Goal: Task Accomplishment & Management: Use online tool/utility

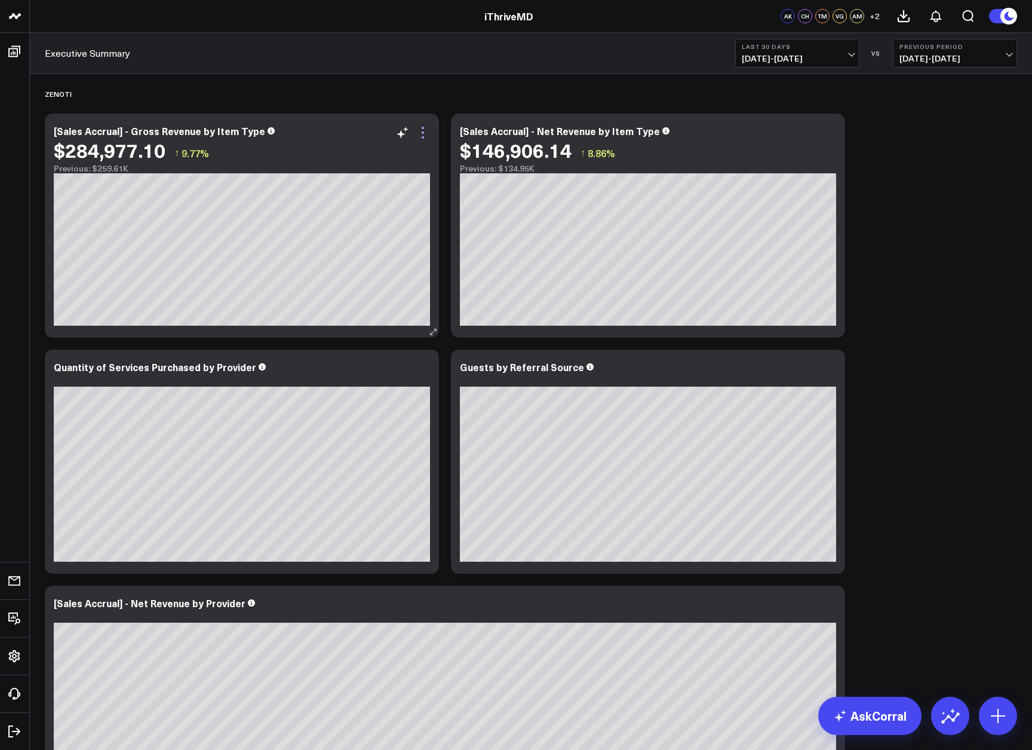
click at [428, 134] on icon at bounding box center [423, 132] width 14 height 14
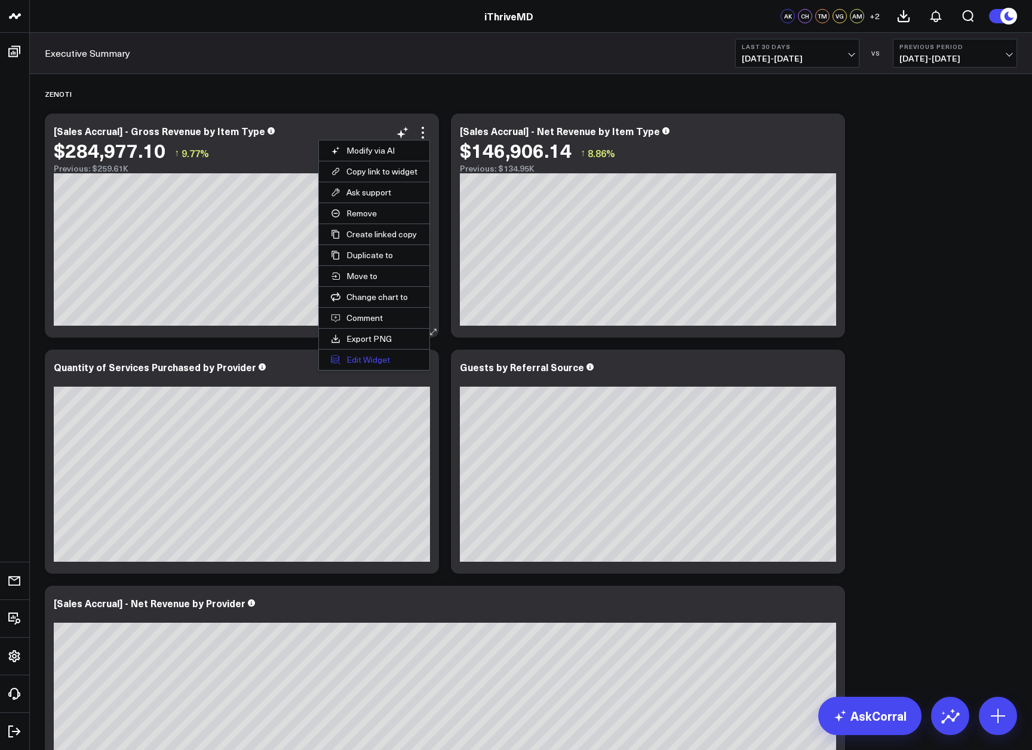
click at [370, 361] on button "Edit Widget" at bounding box center [374, 359] width 111 height 20
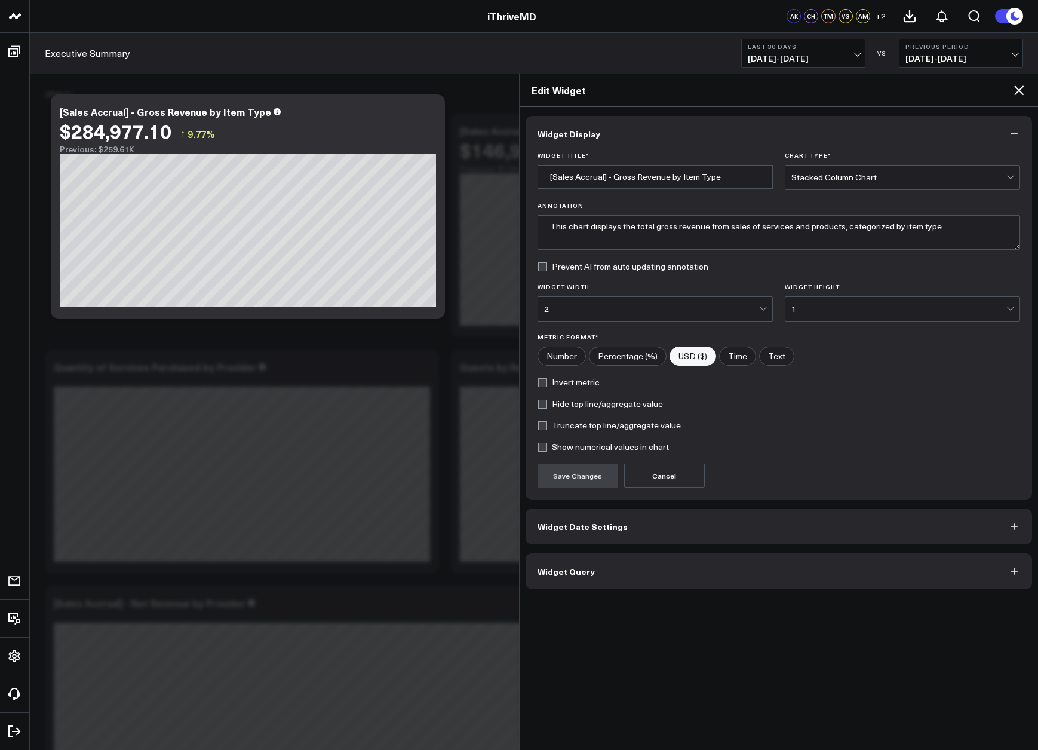
click at [556, 566] on span "Widget Query" at bounding box center [566, 571] width 57 height 10
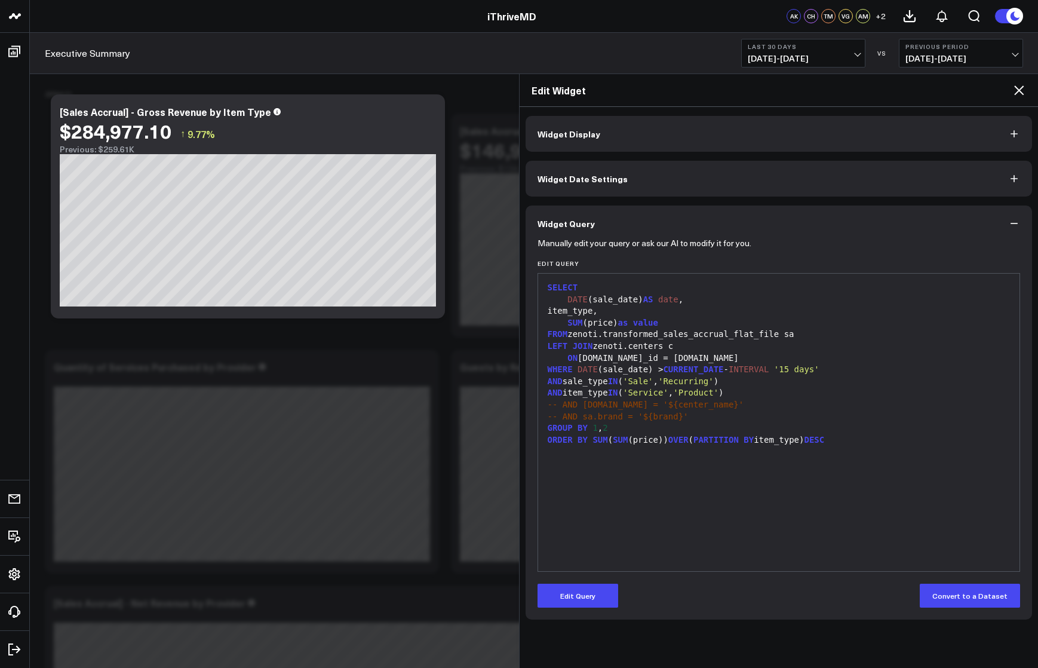
click at [1017, 97] on icon at bounding box center [1019, 90] width 14 height 14
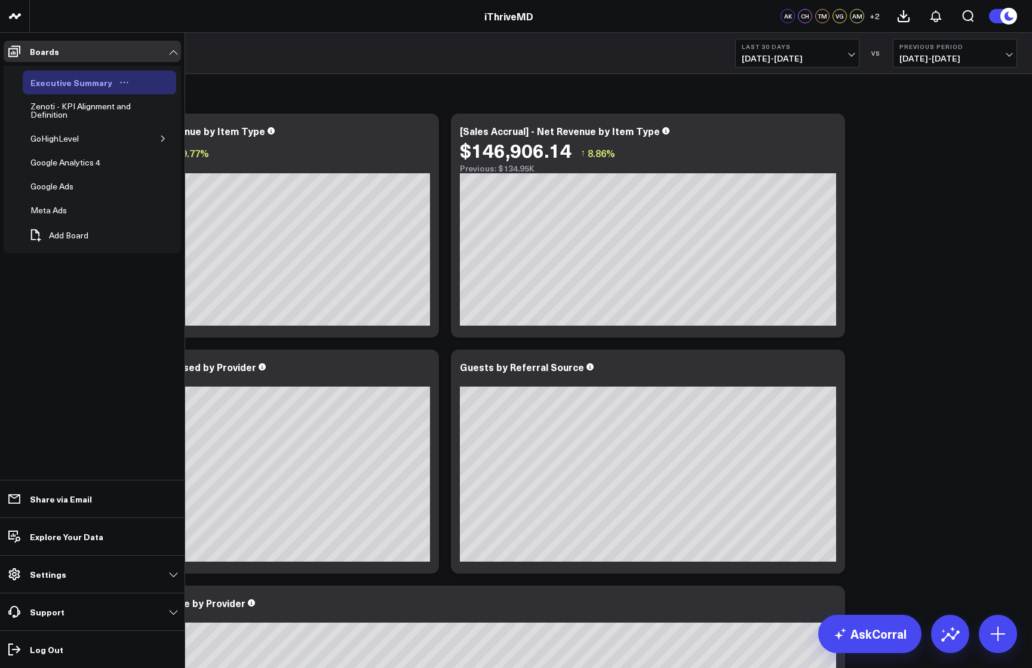
click at [75, 84] on div "Executive Summary" at bounding box center [71, 82] width 88 height 14
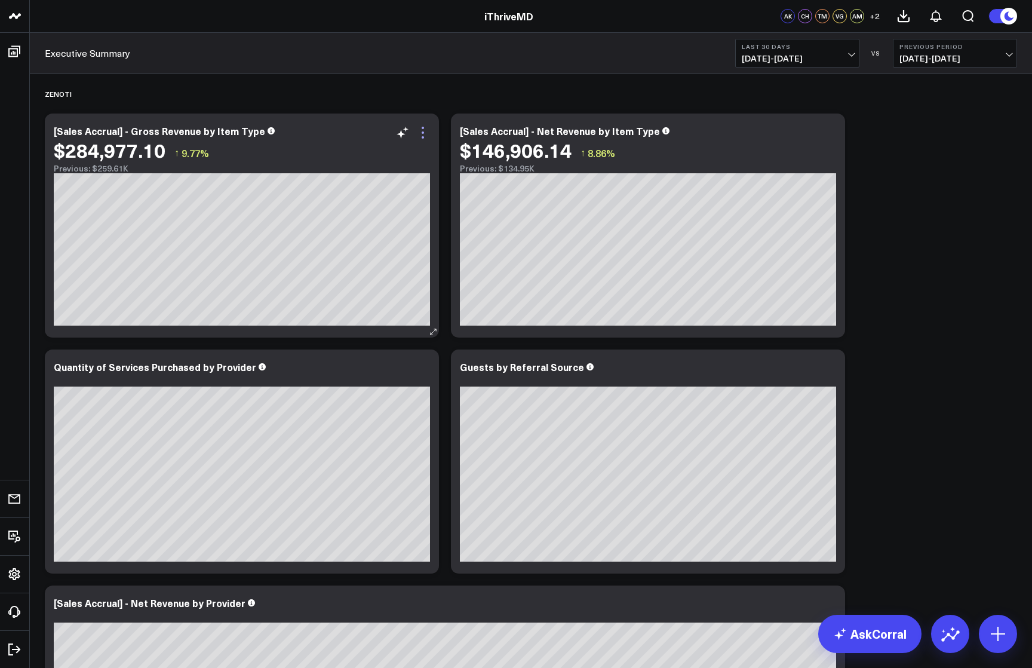
click at [426, 139] on icon at bounding box center [423, 132] width 14 height 14
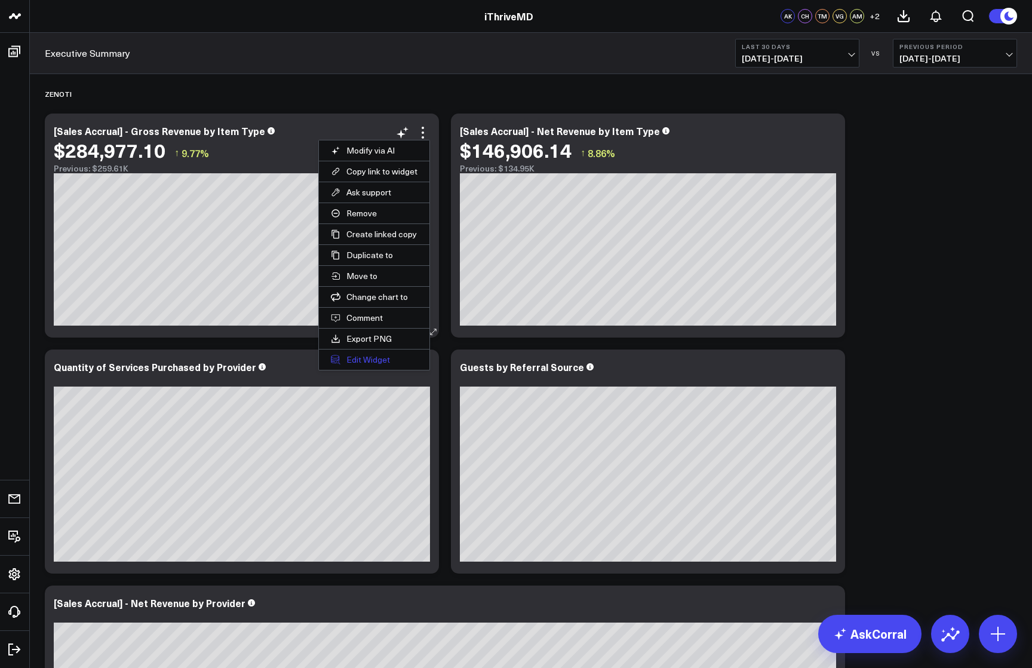
click at [392, 358] on button "Edit Widget" at bounding box center [374, 359] width 111 height 20
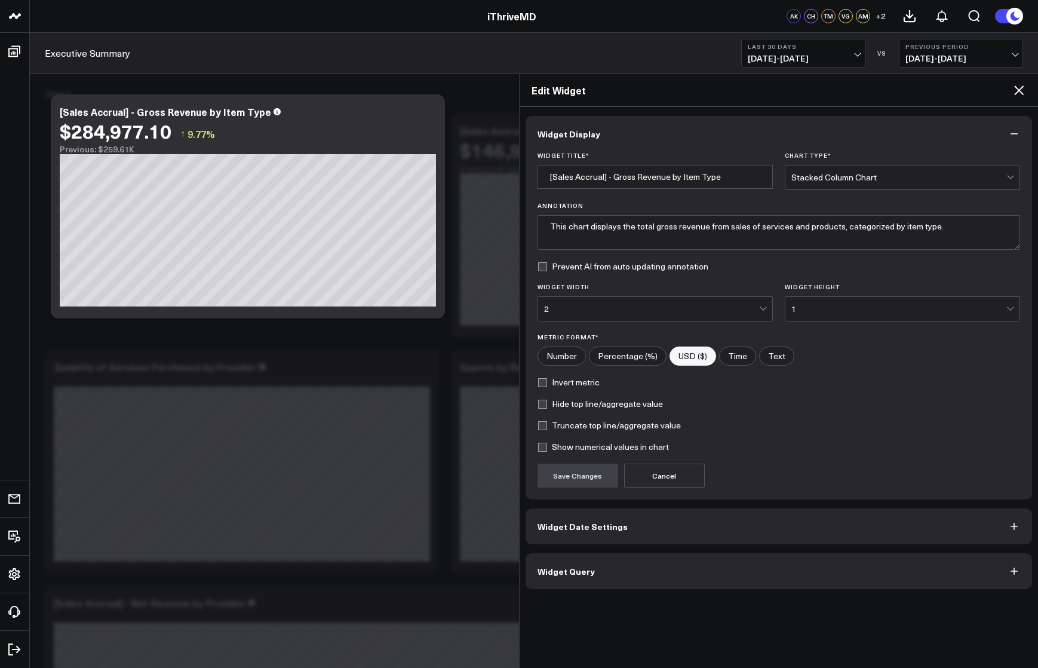
click at [584, 571] on span "Widget Query" at bounding box center [566, 571] width 57 height 10
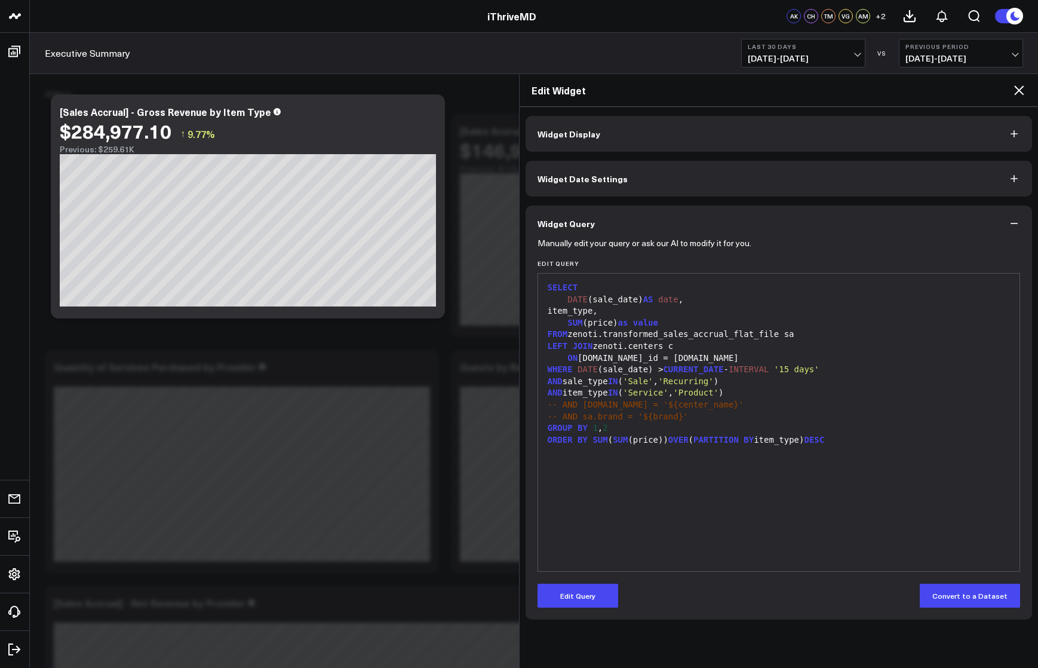
click at [1016, 89] on icon at bounding box center [1019, 90] width 14 height 14
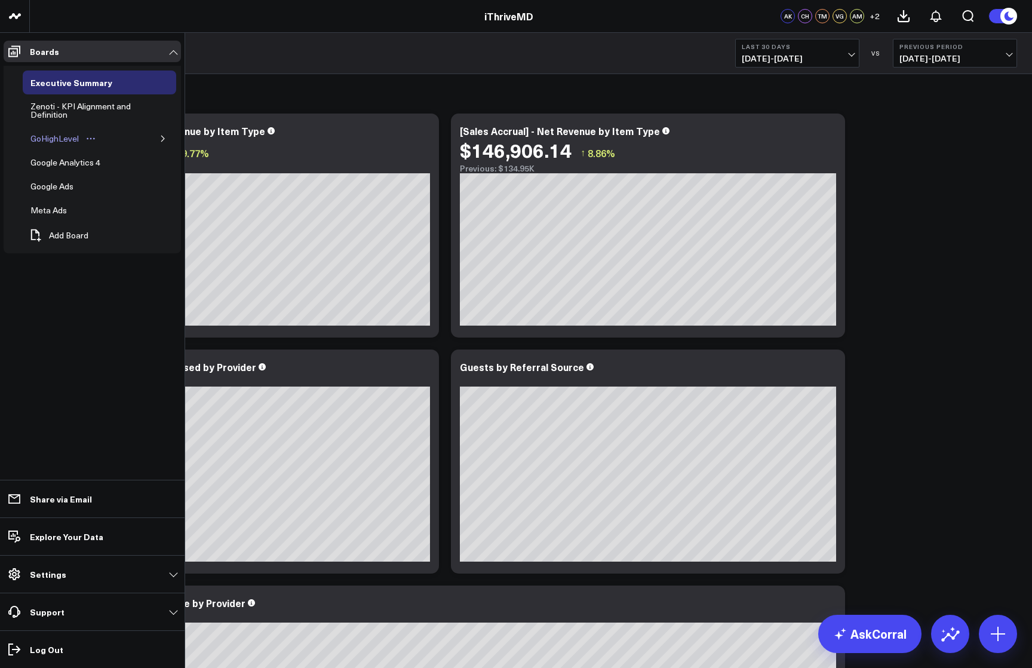
click at [54, 140] on div "GoHighLevel" at bounding box center [54, 138] width 54 height 14
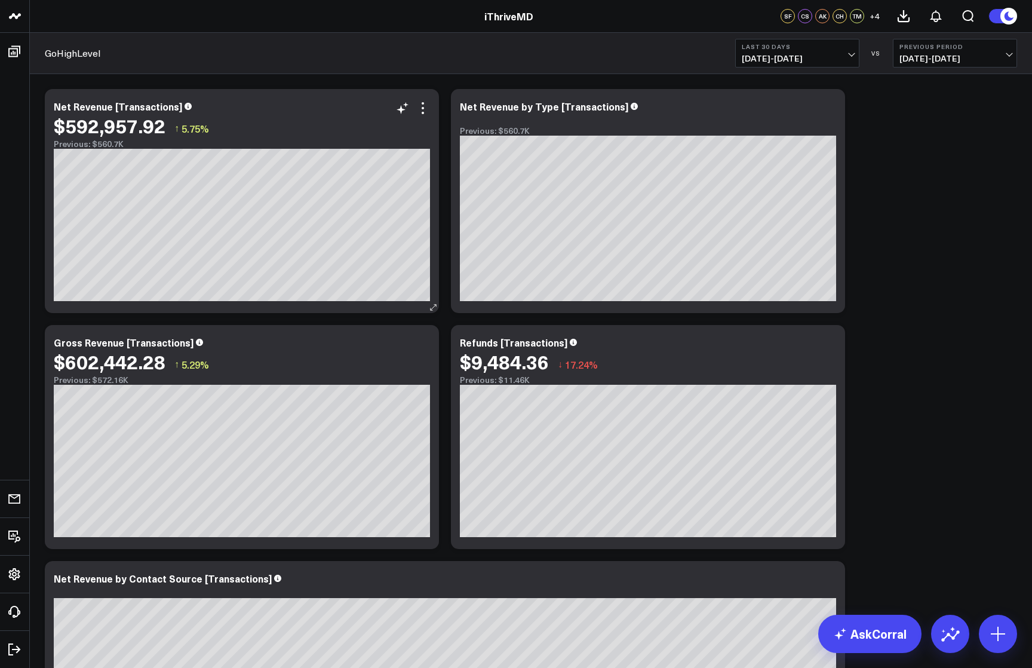
click at [428, 115] on div "$592,957.92 ↑ 5.75%" at bounding box center [242, 126] width 376 height 22
click at [422, 111] on icon at bounding box center [423, 108] width 14 height 14
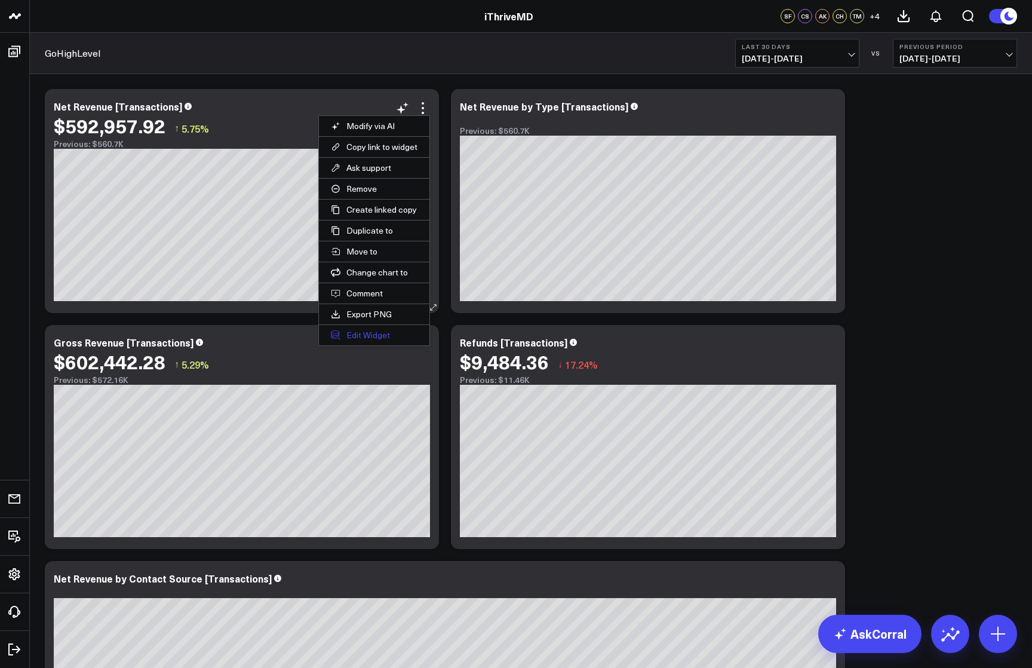
click at [383, 339] on button "Edit Widget" at bounding box center [374, 335] width 111 height 20
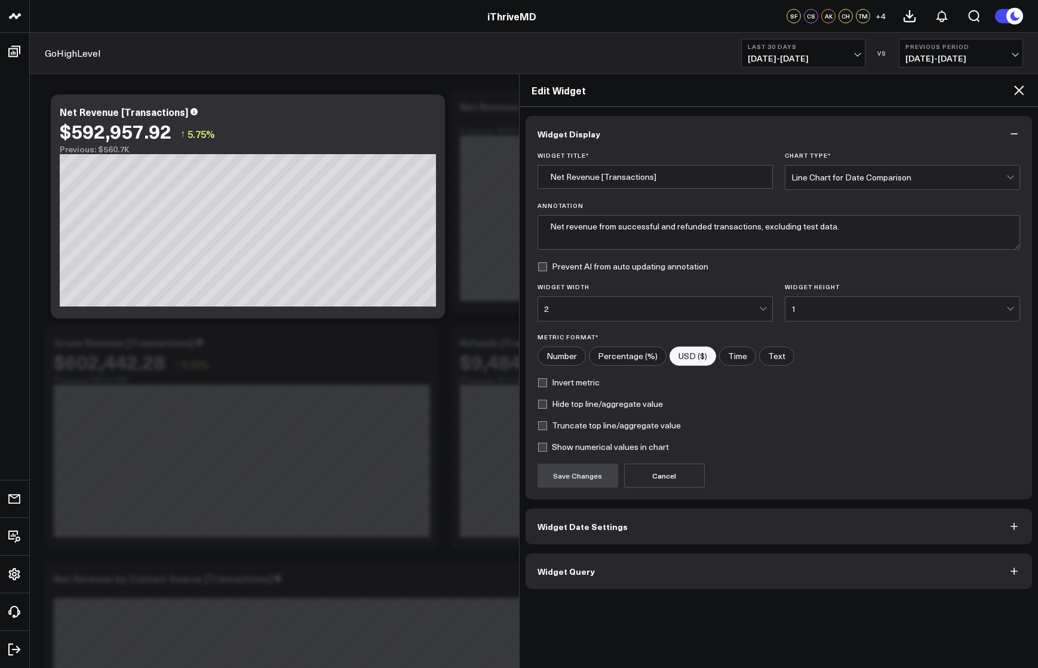
click at [576, 578] on button "Widget Query" at bounding box center [779, 571] width 507 height 36
